Goal: Find specific page/section: Find specific page/section

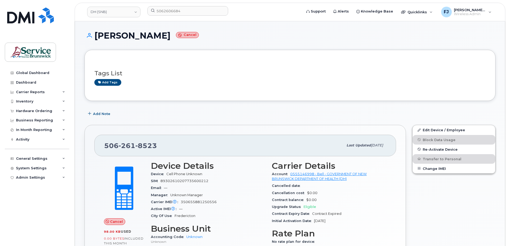
scroll to position [27, 0]
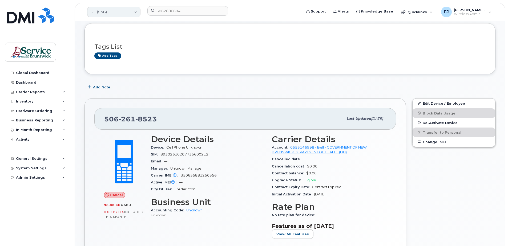
click at [124, 9] on link "DH (SNB)" at bounding box center [113, 12] width 53 height 11
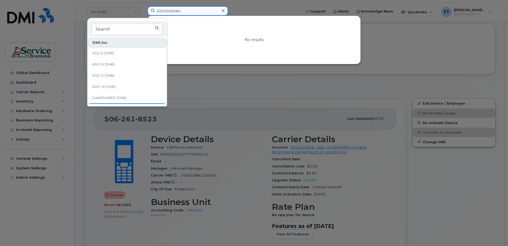
click at [179, 7] on input "5062606684" at bounding box center [187, 11] width 81 height 10
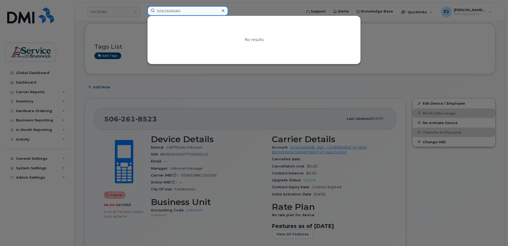
click at [184, 11] on input "5062606684" at bounding box center [187, 11] width 81 height 10
click at [121, 10] on div at bounding box center [254, 123] width 508 height 246
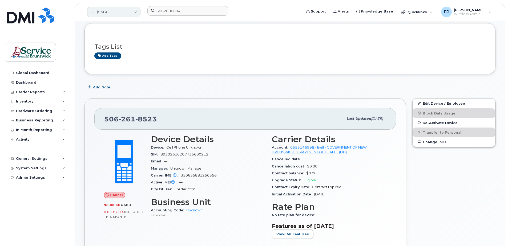
click at [119, 12] on link "DH (SNB)" at bounding box center [113, 12] width 53 height 11
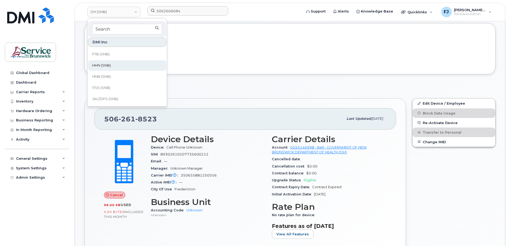
scroll to position [107, 0]
click at [108, 67] on span "ELG (SNB)" at bounding box center [100, 69] width 17 height 5
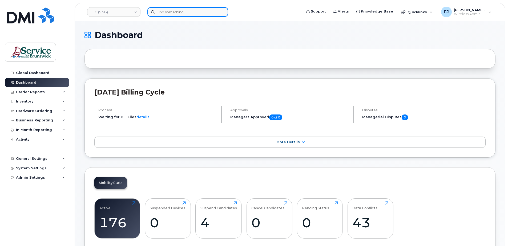
click at [169, 15] on input at bounding box center [187, 12] width 81 height 10
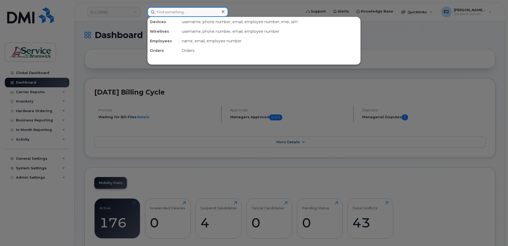
paste input "5062592573"
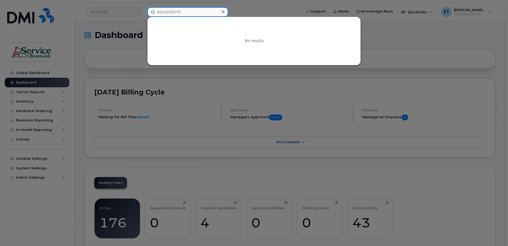
type input "5062592573"
click at [125, 46] on div at bounding box center [254, 123] width 508 height 246
